Goal: Information Seeking & Learning: Learn about a topic

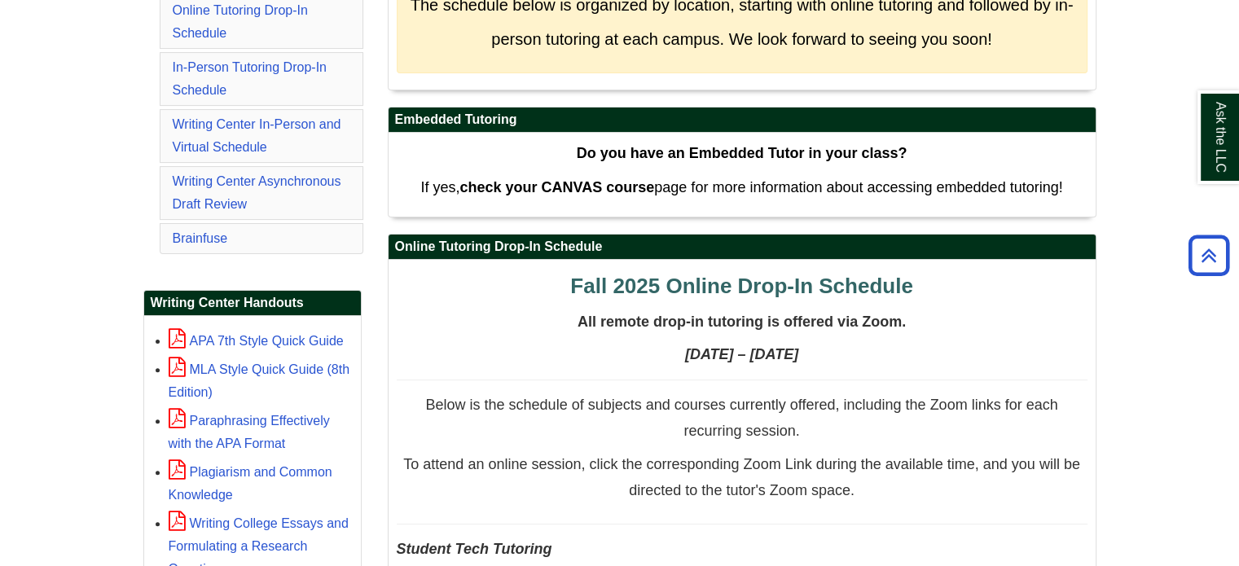
scroll to position [489, 0]
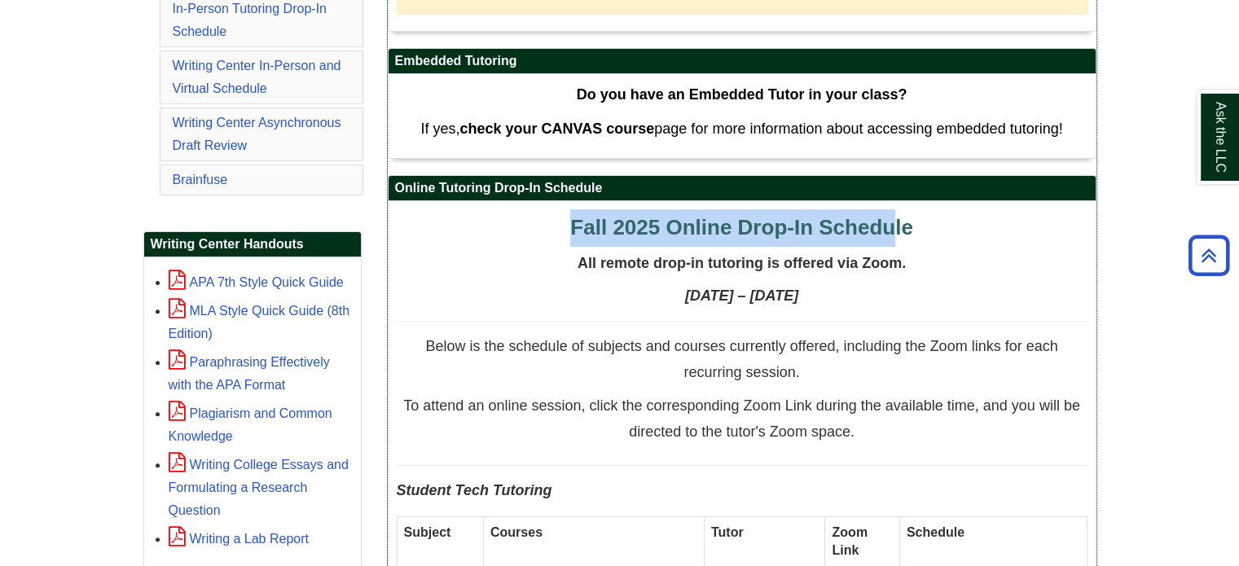
drag, startPoint x: 565, startPoint y: 219, endPoint x: 895, endPoint y: 220, distance: 329.9
click at [895, 220] on span "Fall 2025 Online Drop-In Schedule" at bounding box center [741, 227] width 342 height 24
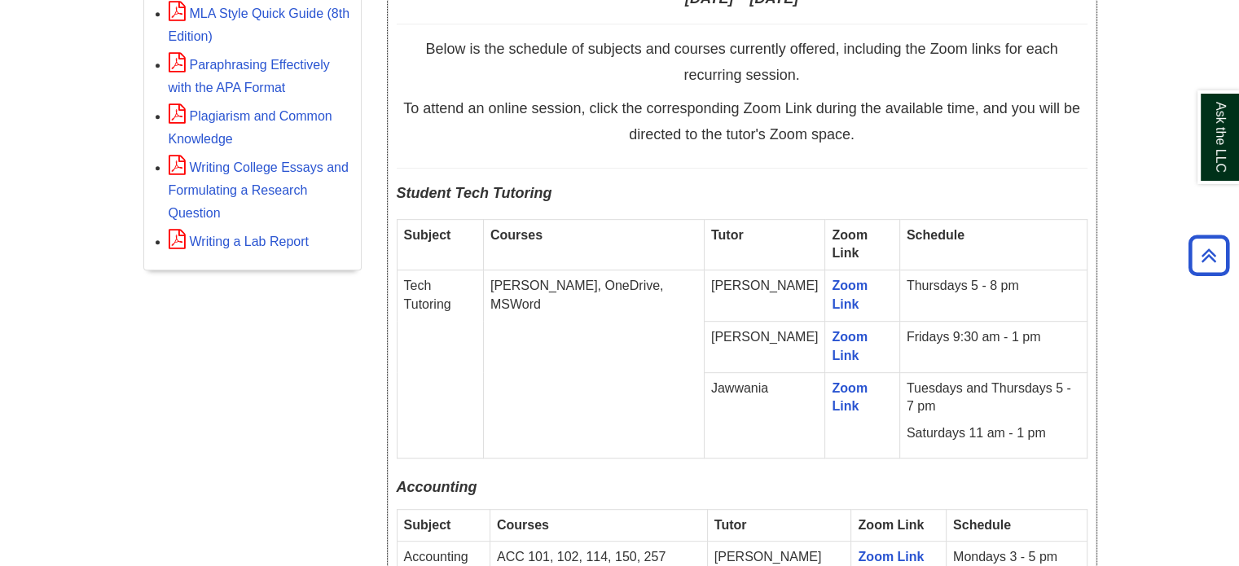
scroll to position [815, 0]
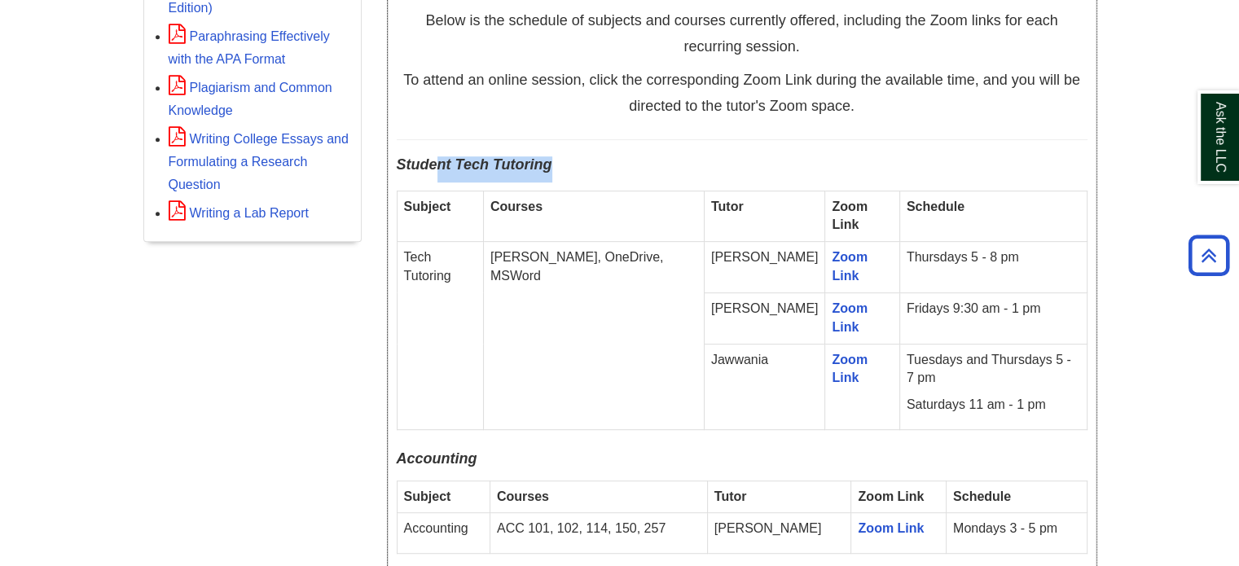
drag, startPoint x: 433, startPoint y: 164, endPoint x: 557, endPoint y: 164, distance: 123.8
click at [557, 164] on p "Student Tech Tutoring" at bounding box center [742, 169] width 691 height 26
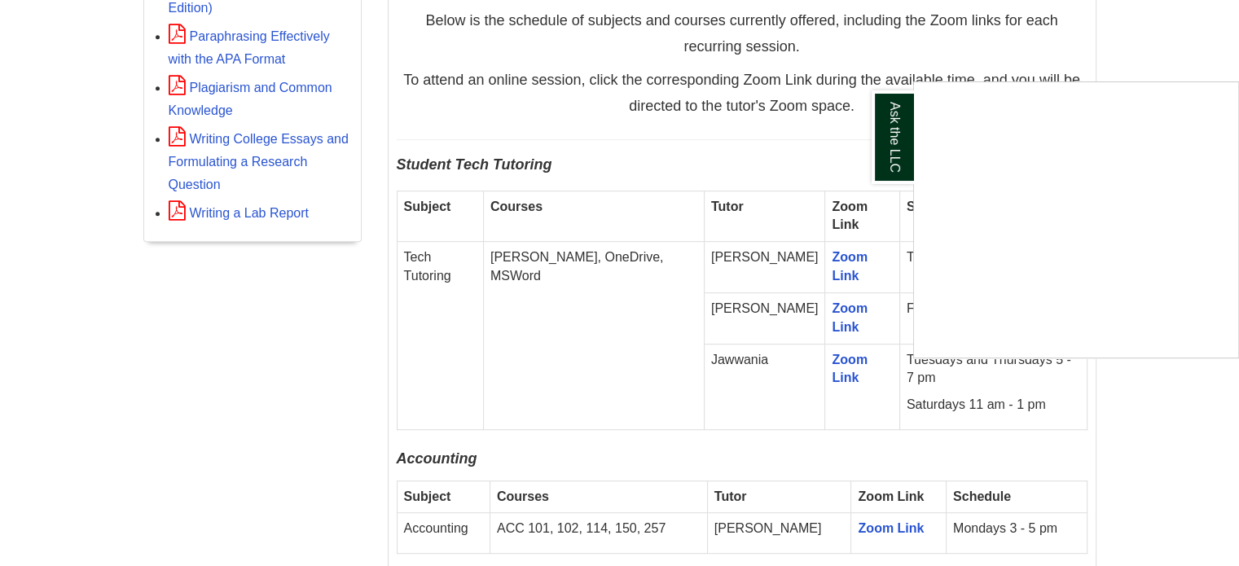
drag, startPoint x: 534, startPoint y: 237, endPoint x: 596, endPoint y: 240, distance: 62.0
click at [596, 240] on div "Ask the LLC" at bounding box center [619, 283] width 1239 height 566
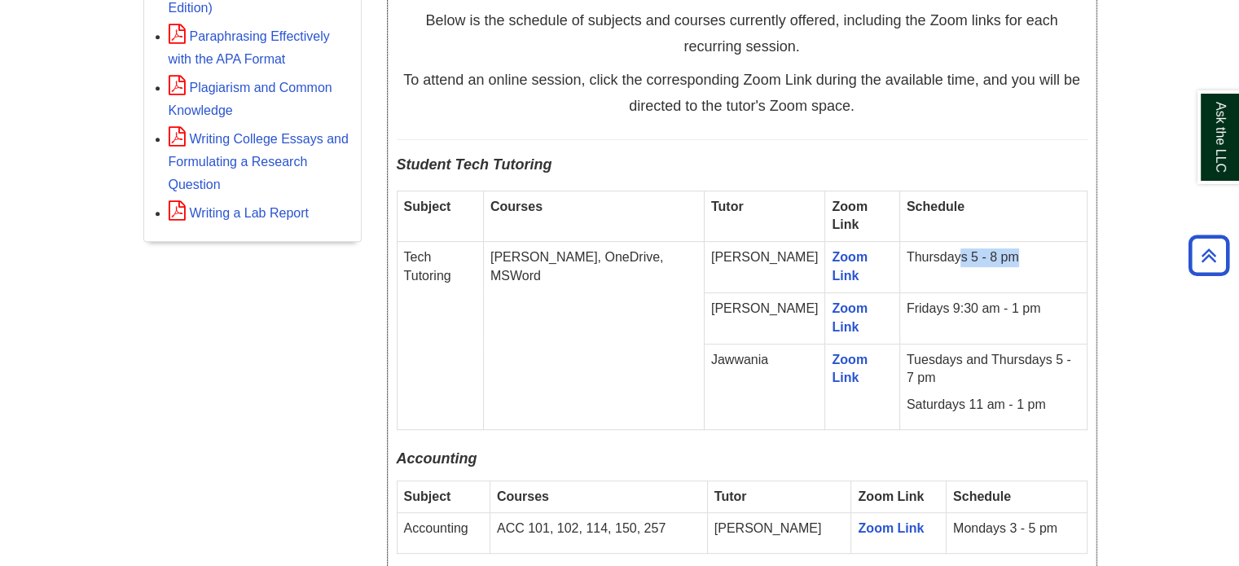
drag, startPoint x: 926, startPoint y: 240, endPoint x: 981, endPoint y: 240, distance: 54.6
click at [981, 248] on p "Thursdays 5 - 8 pm" at bounding box center [994, 257] width 174 height 19
click at [727, 247] on td "[PERSON_NAME]" at bounding box center [764, 267] width 121 height 51
click at [728, 292] on td "[PERSON_NAME]" at bounding box center [764, 317] width 121 height 51
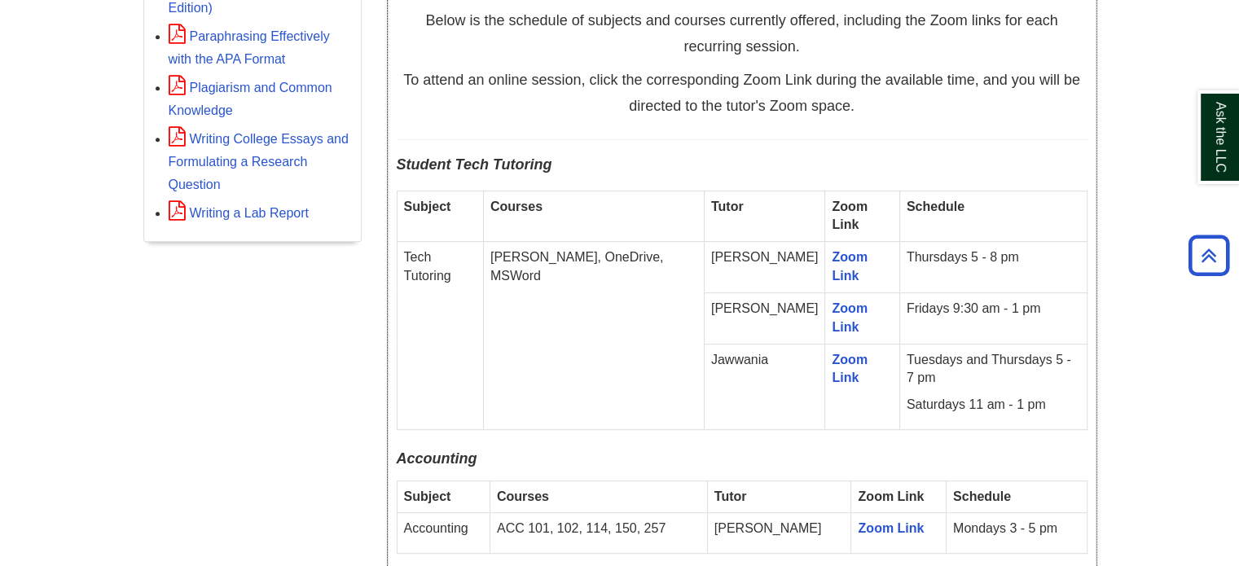
click at [736, 344] on td "Jawwania" at bounding box center [764, 387] width 121 height 86
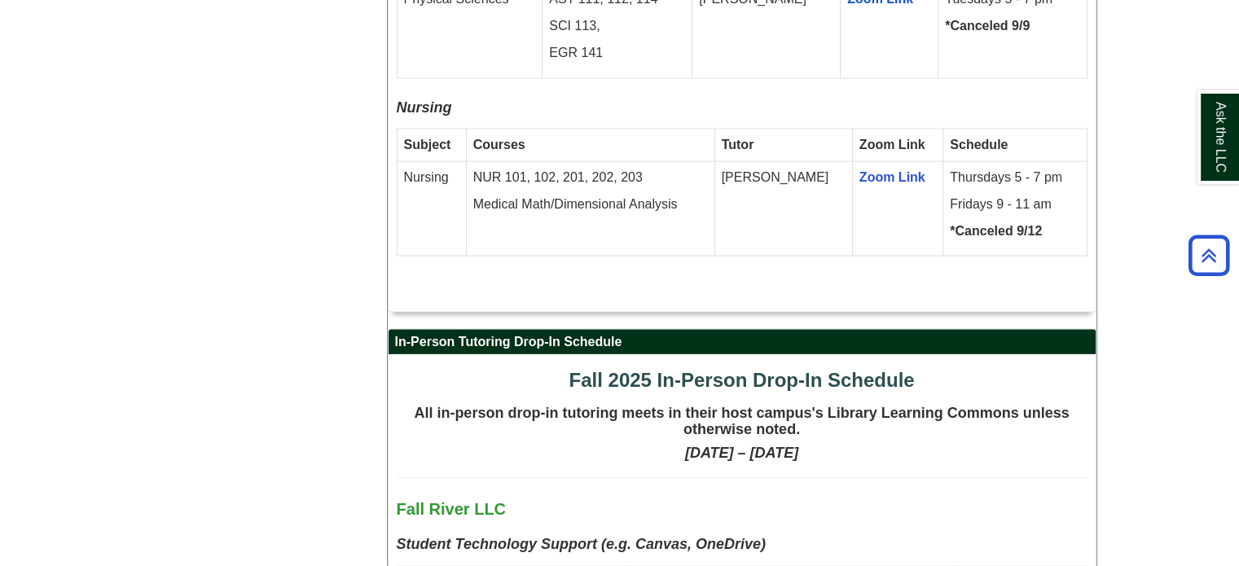
scroll to position [3259, 0]
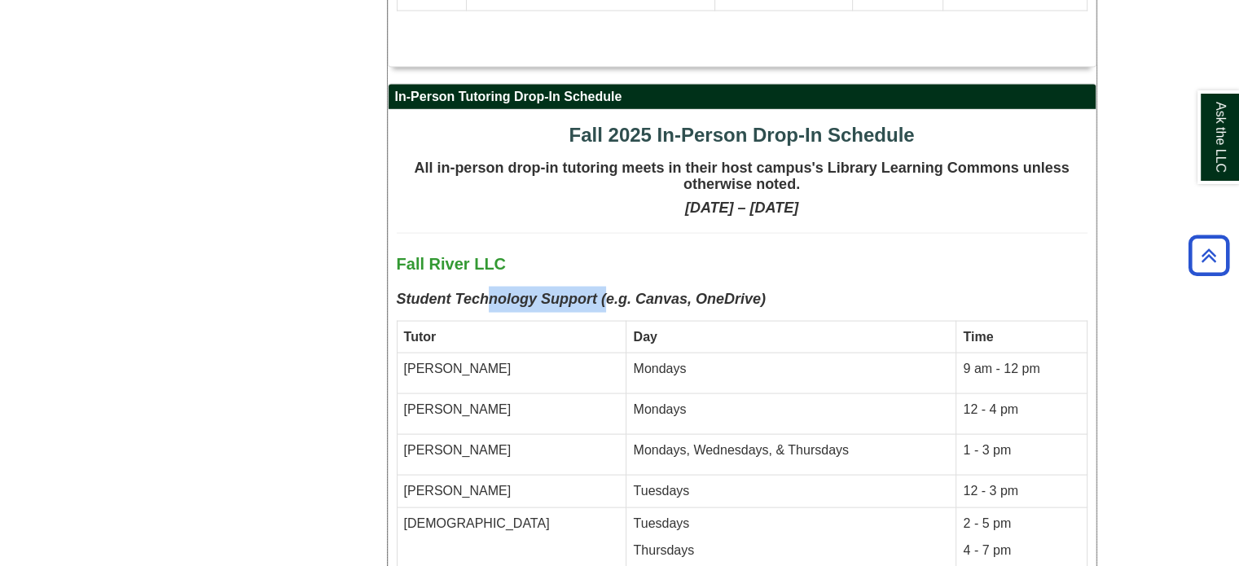
drag, startPoint x: 495, startPoint y: 211, endPoint x: 606, endPoint y: 211, distance: 110.8
click at [606, 291] on b "Student Technology Support (e.g. Canvas, OneDrive)" at bounding box center [581, 299] width 369 height 16
drag, startPoint x: 393, startPoint y: 176, endPoint x: 510, endPoint y: 174, distance: 116.5
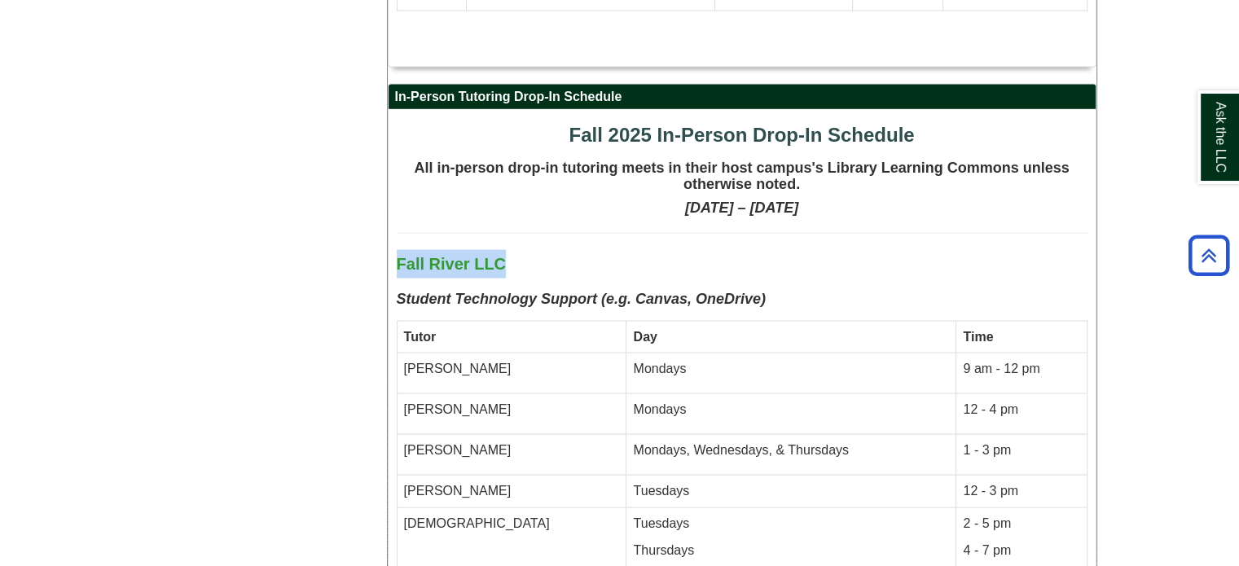
click at [510, 250] on p "Fall River LLC" at bounding box center [742, 264] width 691 height 29
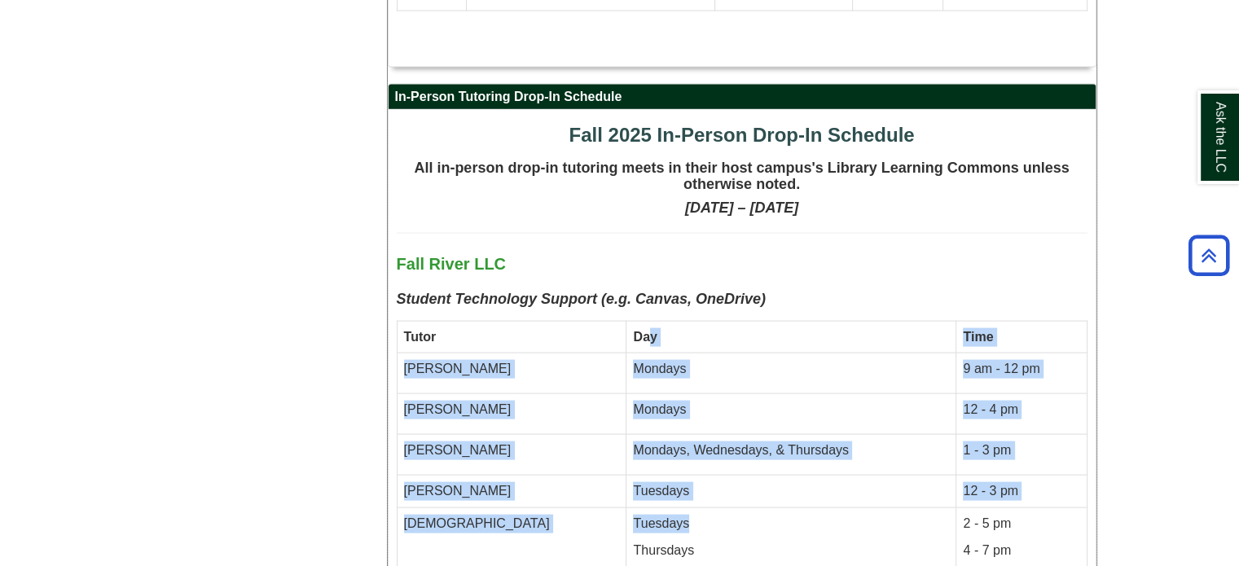
drag, startPoint x: 533, startPoint y: 260, endPoint x: 629, endPoint y: 423, distance: 189.2
click at [629, 423] on tbody "Tutor Day Time [PERSON_NAME] Mondays 9 am - 12 pm [PERSON_NAME] Mondays 12 - 4 …" at bounding box center [742, 448] width 690 height 254
click at [629, 508] on td "Tuesdays Thursdays" at bounding box center [791, 542] width 330 height 68
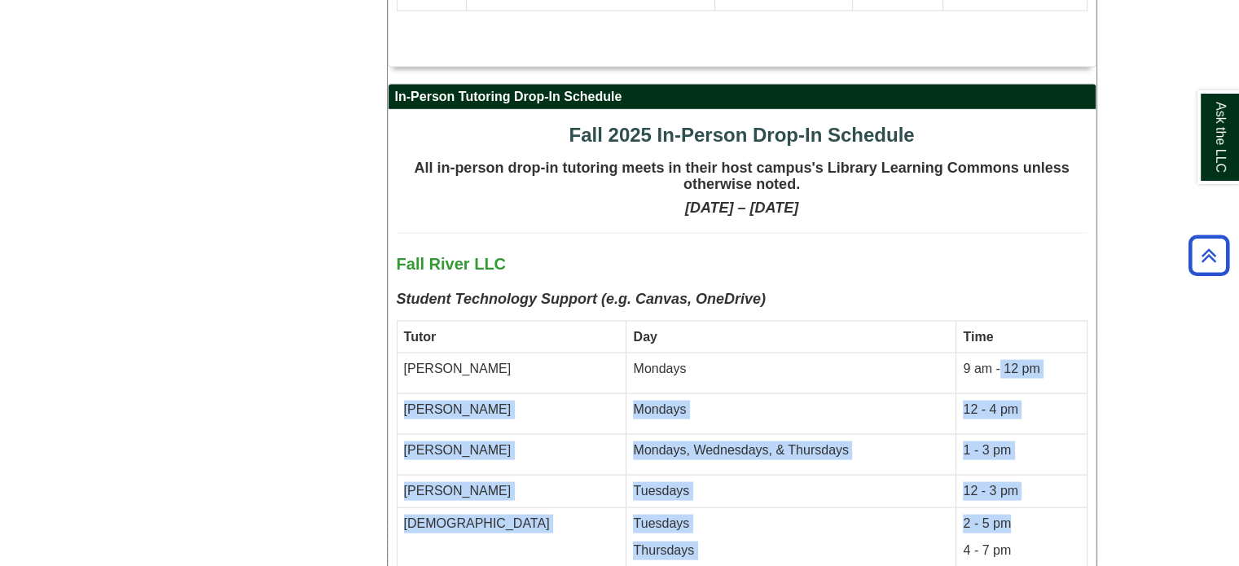
drag, startPoint x: 968, startPoint y: 296, endPoint x: 995, endPoint y: 420, distance: 127.7
click at [995, 420] on tbody "Tutor Day Time [PERSON_NAME] Mondays 9 am - 12 pm [PERSON_NAME] Mondays 12 - 4 …" at bounding box center [742, 448] width 690 height 254
click at [995, 508] on td "2 - 5 pm 4 - 7 pm" at bounding box center [1021, 542] width 130 height 68
drag, startPoint x: 969, startPoint y: 380, endPoint x: 986, endPoint y: 429, distance: 51.5
click at [986, 429] on tbody "Tutor Day Time [PERSON_NAME] Mondays 9 am - 12 pm [PERSON_NAME] Mondays 12 - 4 …" at bounding box center [742, 448] width 690 height 254
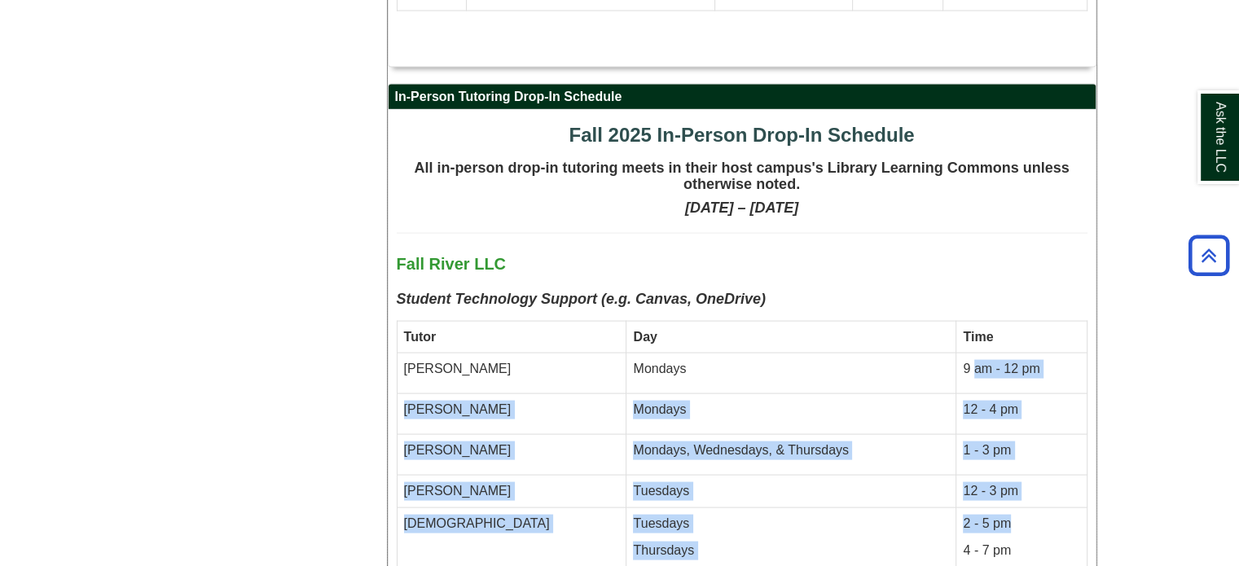
click at [986, 515] on p "2 - 5 pm" at bounding box center [1021, 524] width 116 height 19
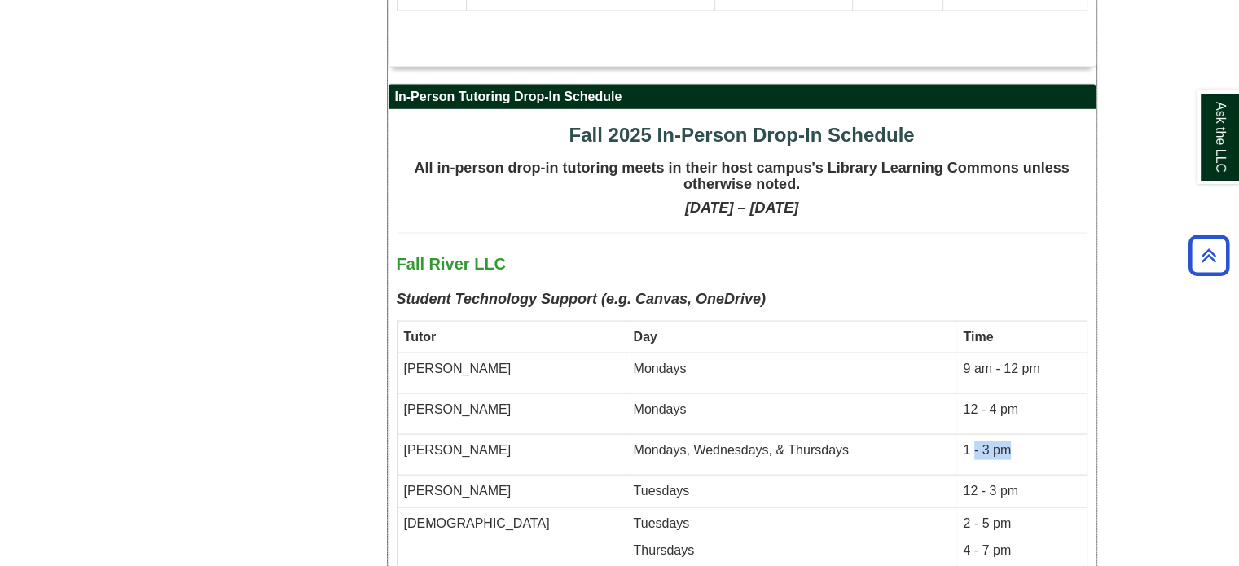
drag, startPoint x: 941, startPoint y: 378, endPoint x: 982, endPoint y: 378, distance: 40.7
click at [982, 435] on td "1 - 3 pm" at bounding box center [1021, 455] width 130 height 41
drag, startPoint x: 985, startPoint y: 374, endPoint x: 935, endPoint y: 380, distance: 50.0
click at [956, 435] on td "1 - 3 pm" at bounding box center [1021, 455] width 130 height 41
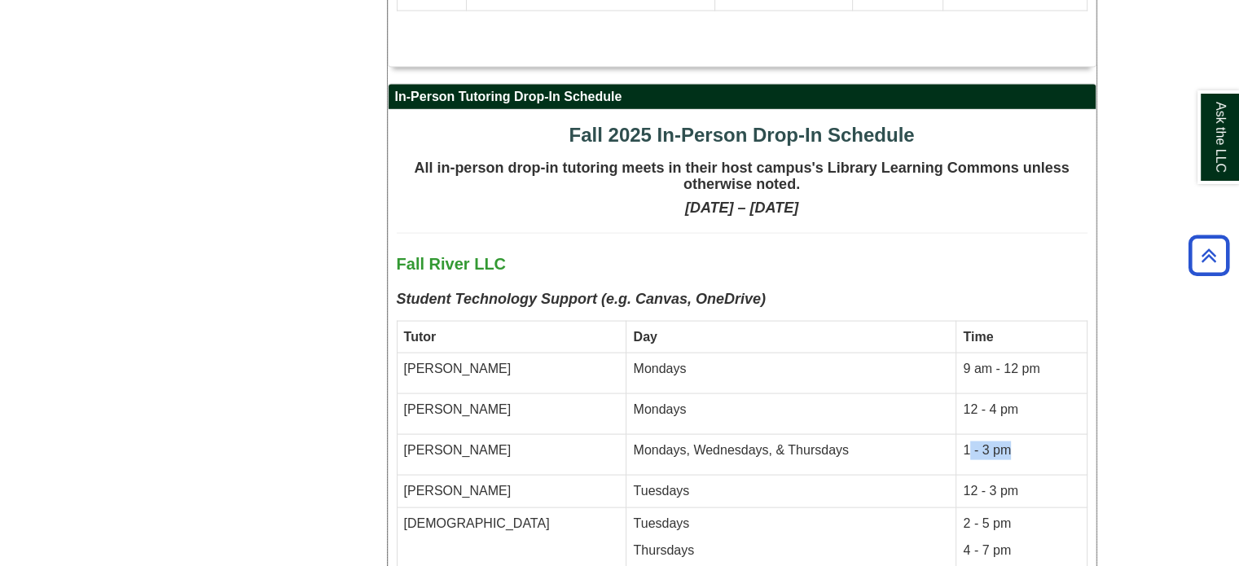
click at [956, 435] on td "1 - 3 pm" at bounding box center [1021, 455] width 130 height 41
